Goal: Task Accomplishment & Management: Manage account settings

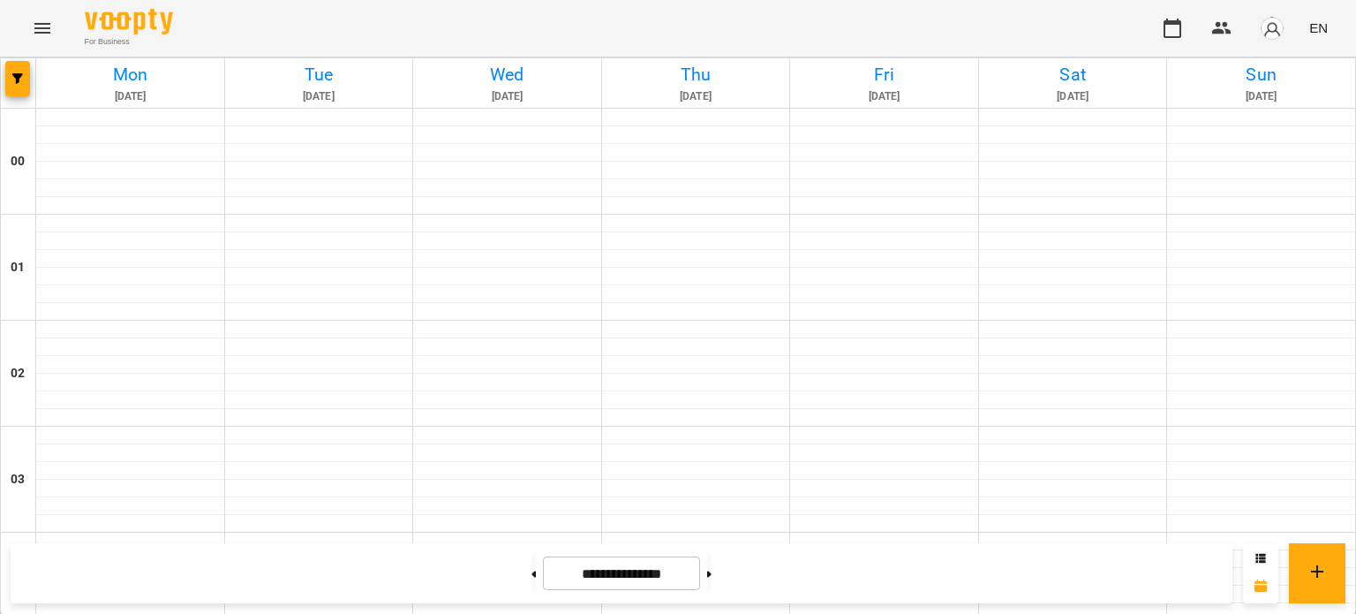
scroll to position [1649, 0]
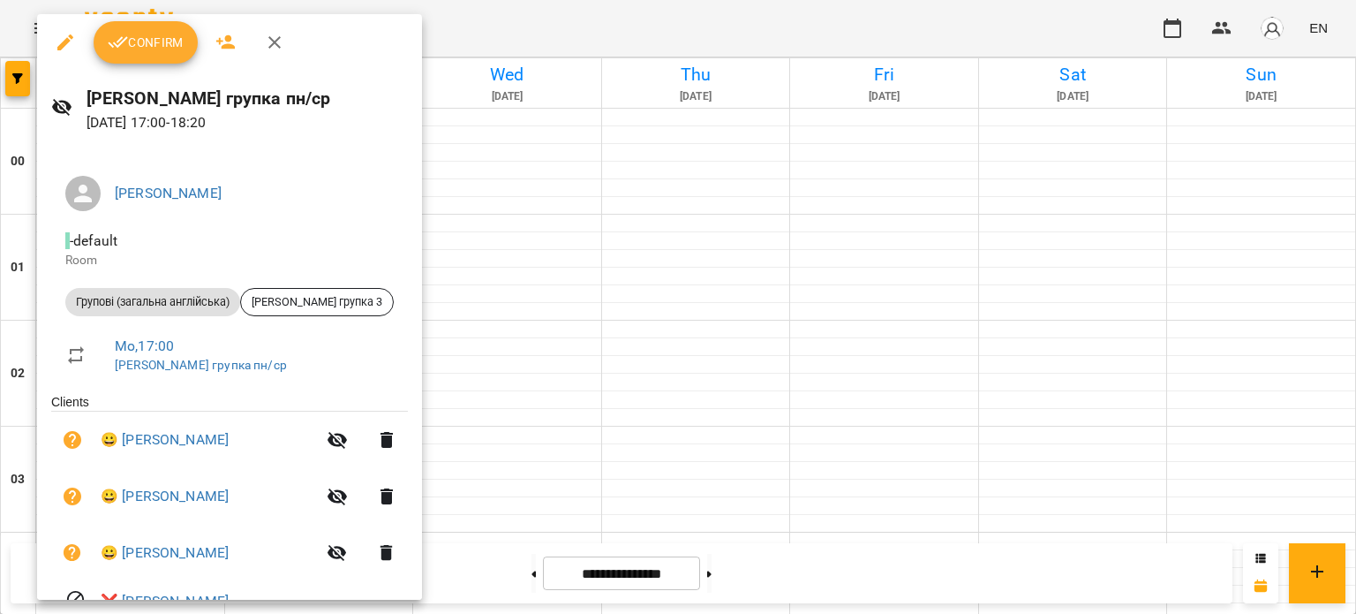
click at [166, 29] on button "Confirm" at bounding box center [146, 42] width 104 height 42
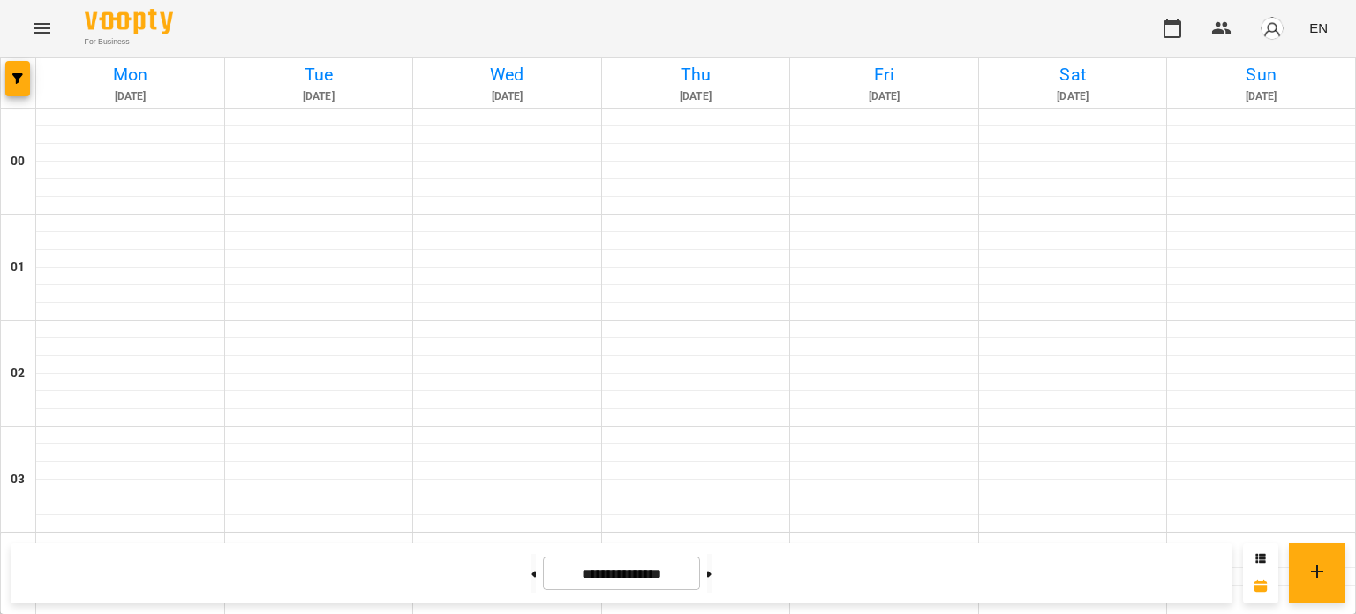
scroll to position [1724, 0]
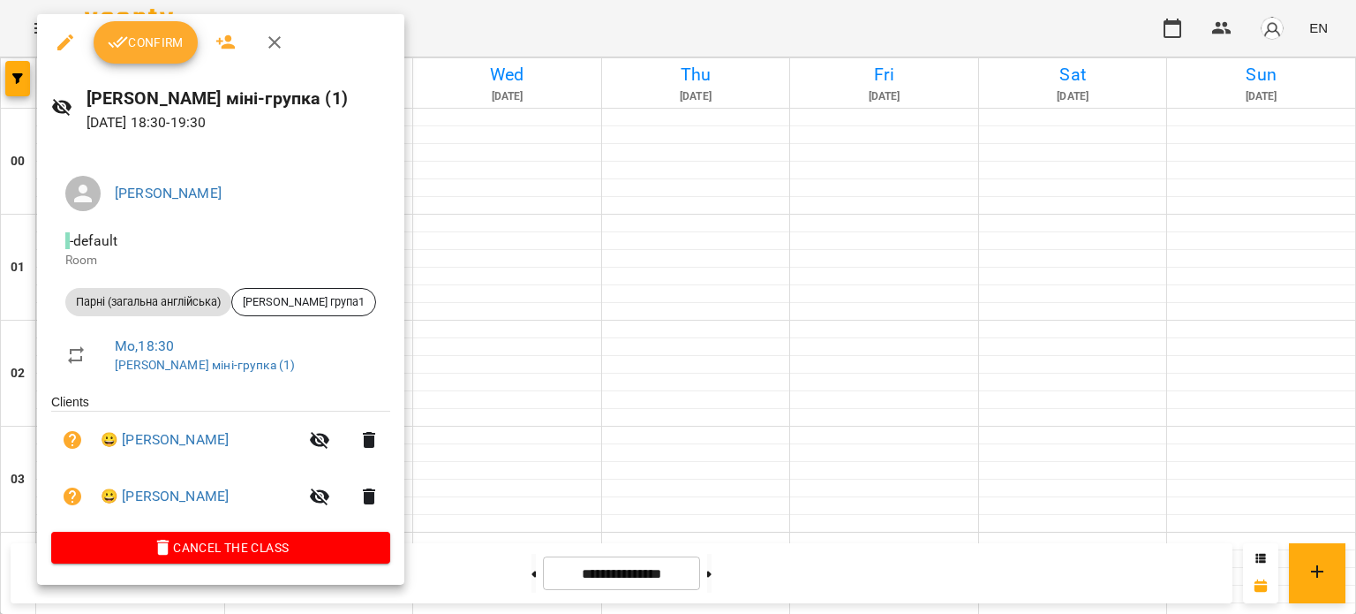
click at [166, 57] on button "Confirm" at bounding box center [146, 42] width 104 height 42
